Goal: Task Accomplishment & Management: Use online tool/utility

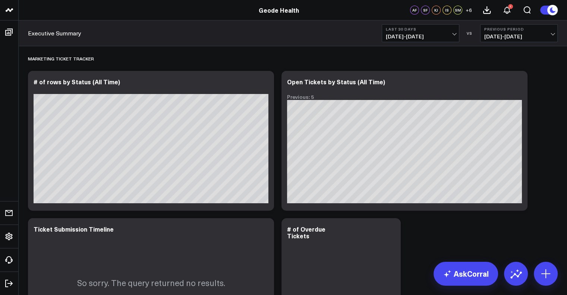
click at [441, 31] on b "Last 30 Days" at bounding box center [420, 29] width 69 height 4
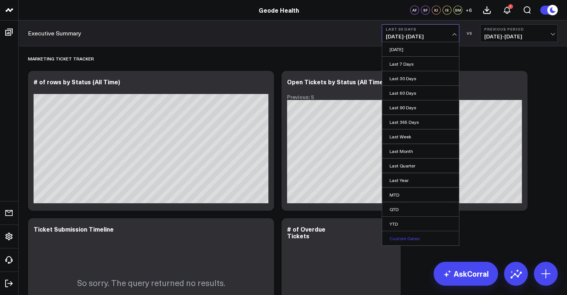
click at [414, 237] on link "Custom Dates" at bounding box center [420, 238] width 77 height 14
select select "9"
select select "2025"
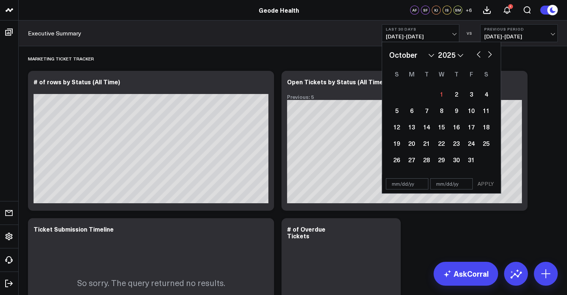
click at [476, 53] on button "button" at bounding box center [478, 53] width 7 height 9
select select "8"
select select "2025"
click at [476, 53] on button "button" at bounding box center [478, 53] width 7 height 9
select select "7"
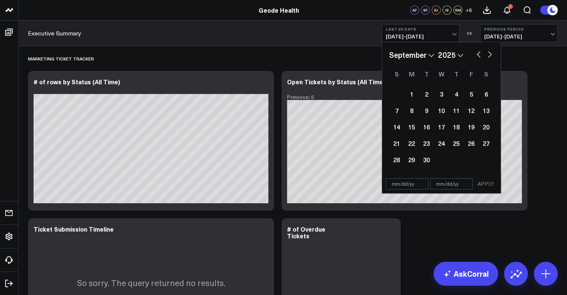
select select "2025"
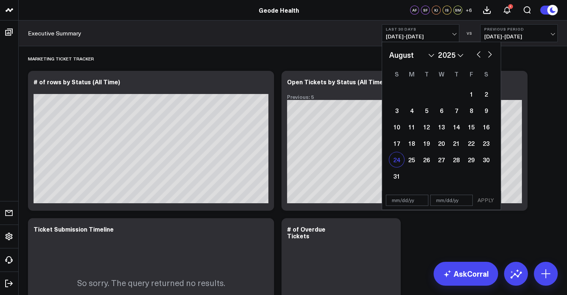
click at [397, 159] on div "24" at bounding box center [396, 159] width 15 height 15
type input "[DATE]"
select select "7"
select select "2025"
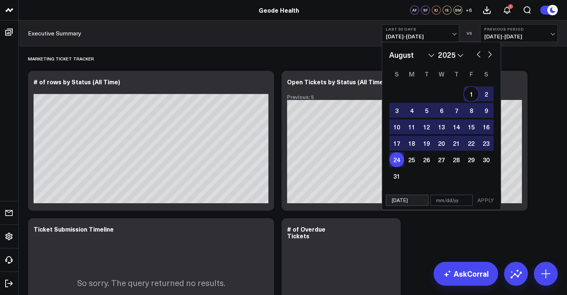
click at [489, 55] on button "button" at bounding box center [489, 53] width 7 height 9
select select "8"
select select "2025"
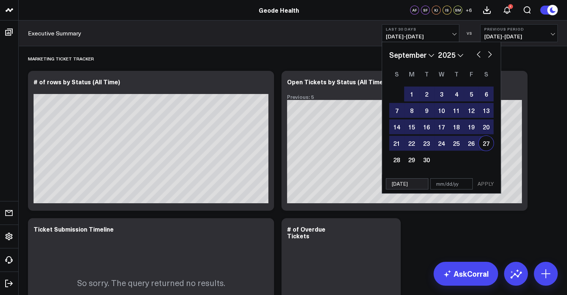
click at [484, 140] on div "27" at bounding box center [485, 143] width 15 height 15
type input "[DATE]"
select select "8"
select select "2025"
click at [486, 189] on button "APPLY" at bounding box center [485, 183] width 22 height 11
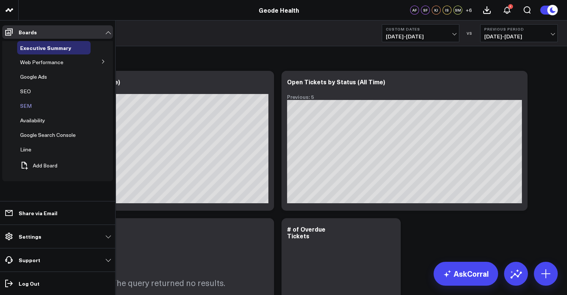
click at [23, 105] on span "SEM" at bounding box center [26, 105] width 12 height 7
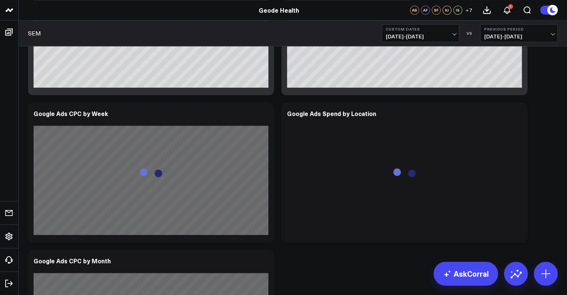
scroll to position [580, 0]
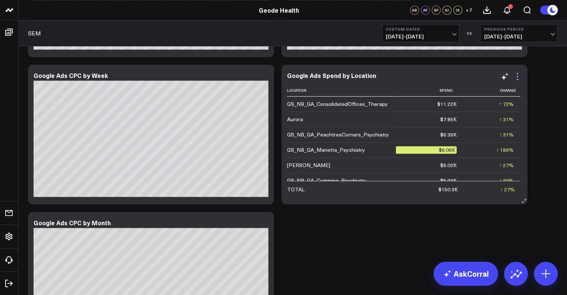
click at [518, 77] on icon at bounding box center [517, 76] width 9 height 9
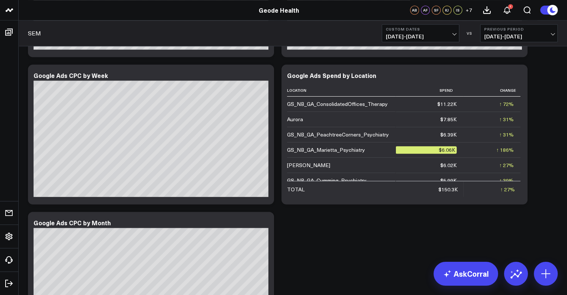
click at [435, 28] on b "Custom Dates" at bounding box center [420, 29] width 69 height 4
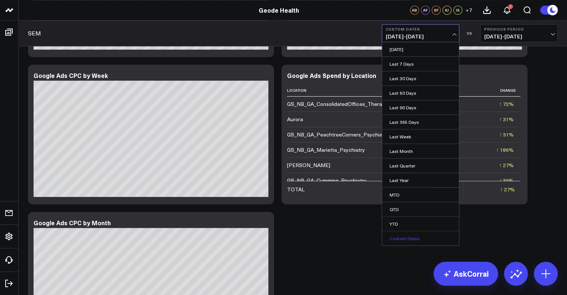
click at [408, 235] on link "Custom Dates" at bounding box center [420, 238] width 77 height 14
select select "9"
select select "2025"
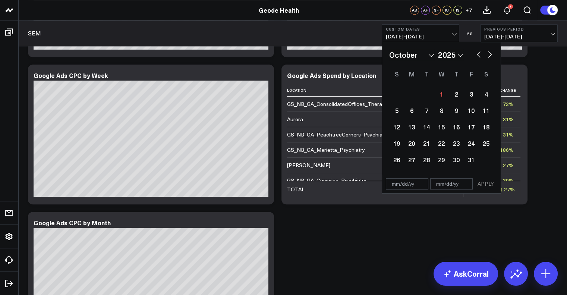
click at [475, 56] on button "button" at bounding box center [478, 53] width 7 height 9
select select "8"
select select "2025"
click at [417, 88] on div "1" at bounding box center [411, 93] width 15 height 15
type input "[DATE]"
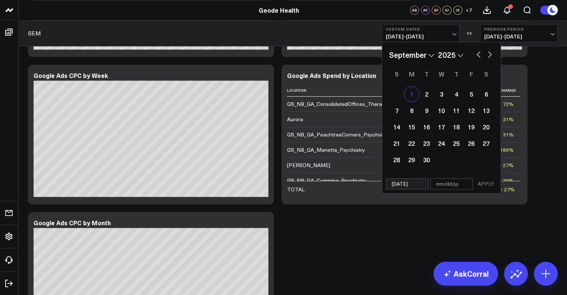
select select "8"
select select "2025"
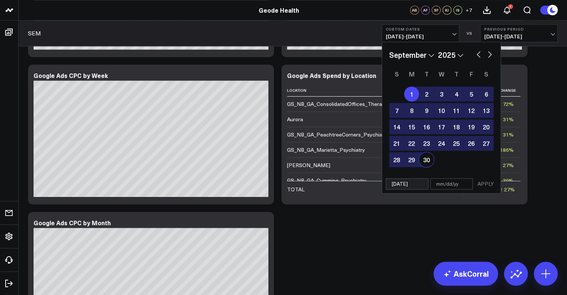
click at [426, 157] on div "30" at bounding box center [426, 159] width 15 height 15
type input "[DATE]"
select select "8"
select select "2025"
click at [489, 183] on button "APPLY" at bounding box center [485, 183] width 22 height 11
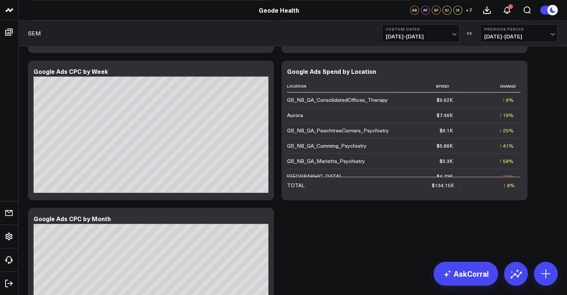
scroll to position [584, 0]
click at [520, 70] on icon at bounding box center [517, 71] width 9 height 9
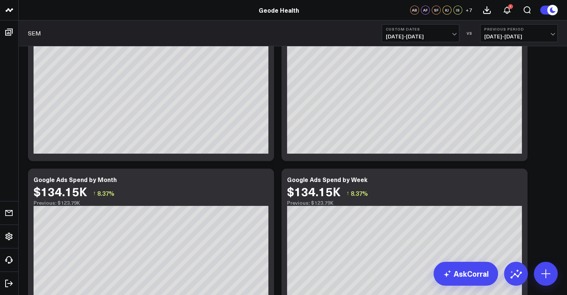
scroll to position [0, 0]
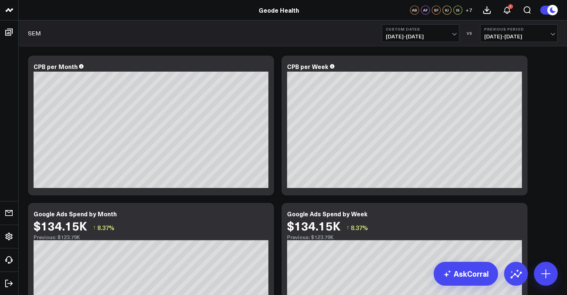
click at [456, 35] on button "Custom Dates [DATE] - [DATE]" at bounding box center [421, 33] width 78 height 18
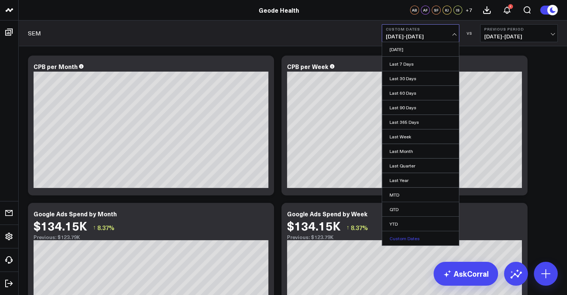
click at [413, 238] on link "Custom Dates" at bounding box center [420, 238] width 77 height 14
select select "9"
select select "2025"
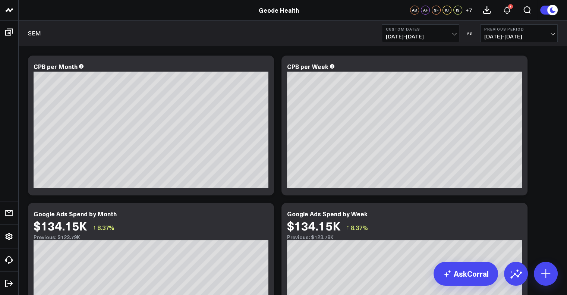
click at [327, 32] on div "SEM Custom Dates [DATE] - [DATE] VS Previous Period [DATE] - [DATE]" at bounding box center [293, 33] width 548 height 26
